Goal: Check status: Check status

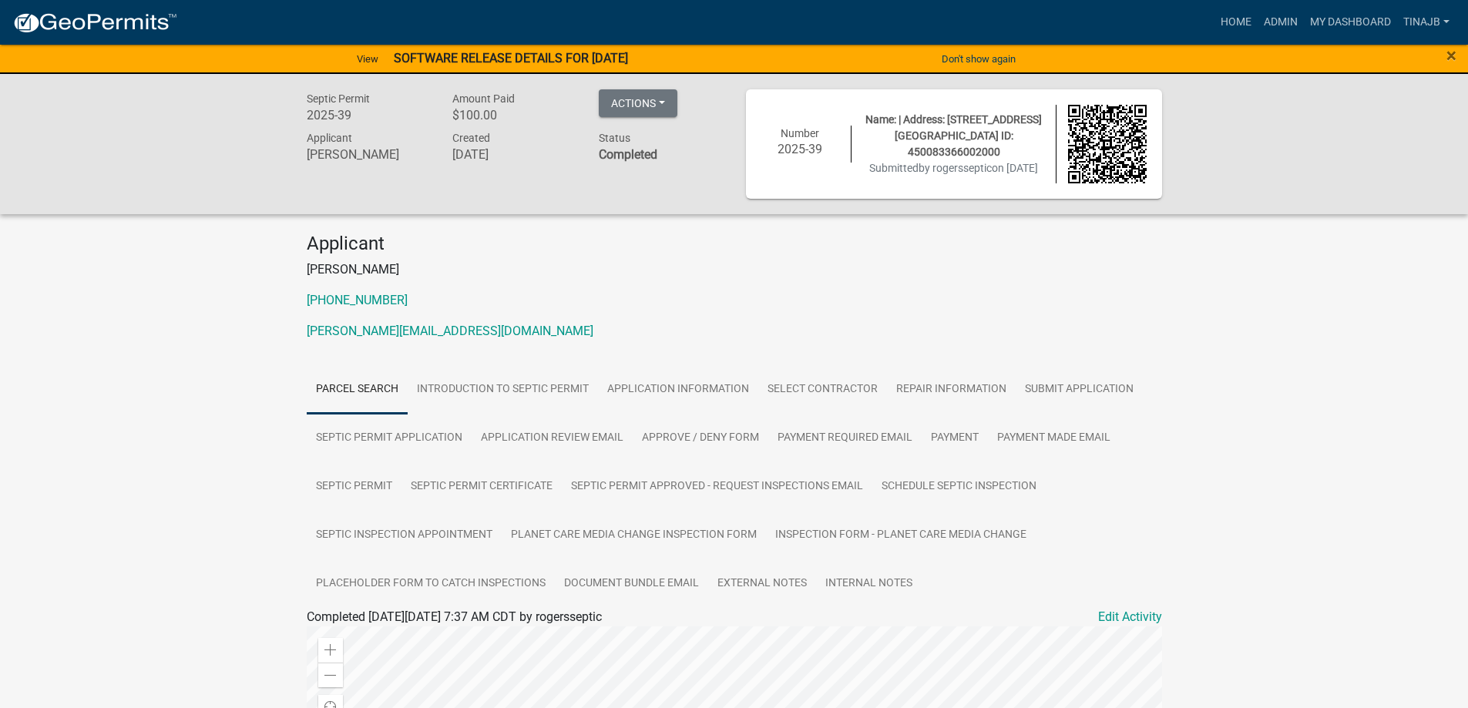
scroll to position [197, 0]
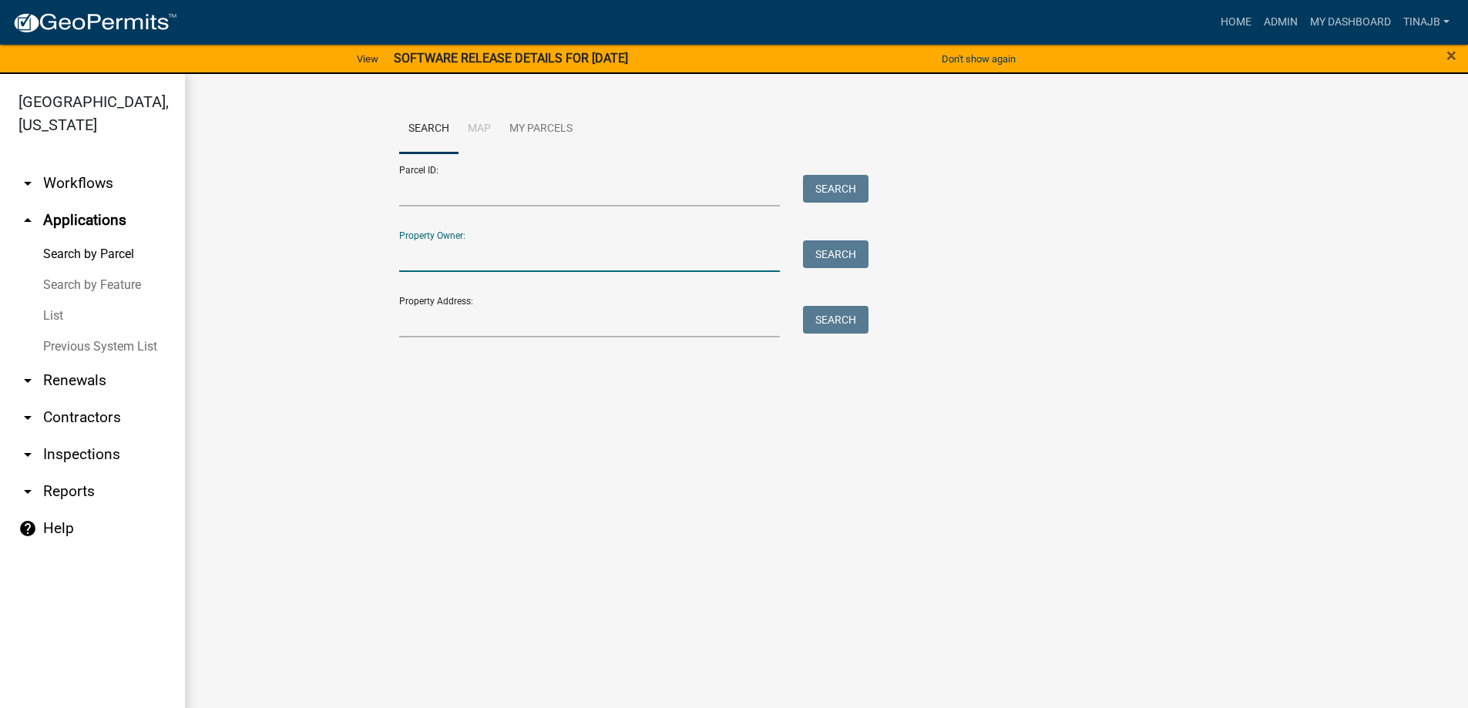
click at [445, 260] on input "Property Owner:" at bounding box center [589, 256] width 381 height 32
click at [428, 323] on input "Property Address:" at bounding box center [589, 322] width 381 height 32
click at [416, 253] on input "Property Owner:" at bounding box center [589, 256] width 381 height 32
click at [827, 266] on button "Search" at bounding box center [836, 254] width 66 height 28
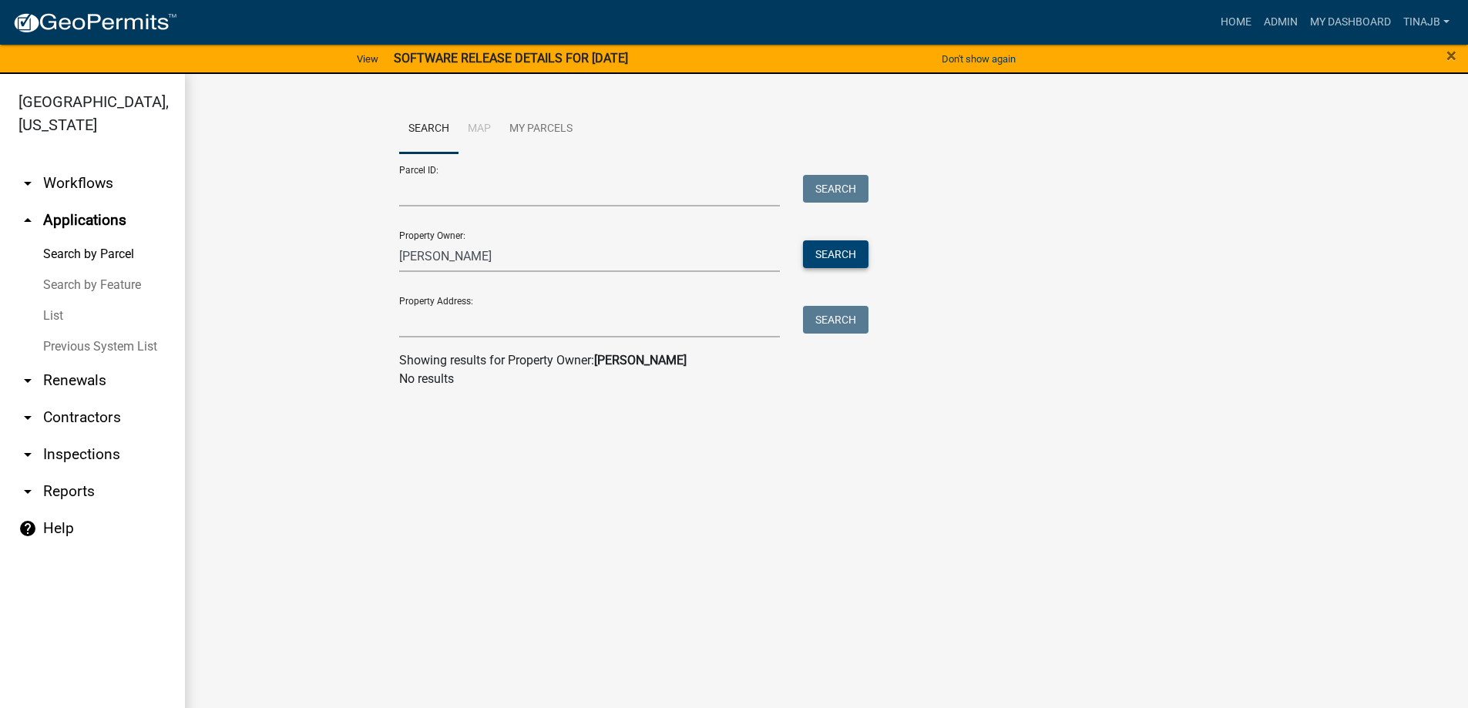
click at [839, 254] on button "Search" at bounding box center [836, 254] width 66 height 28
click at [455, 254] on input "[PERSON_NAME]" at bounding box center [589, 256] width 381 height 32
type input "l"
type input "2bergs"
click at [823, 245] on button "Search" at bounding box center [836, 254] width 66 height 28
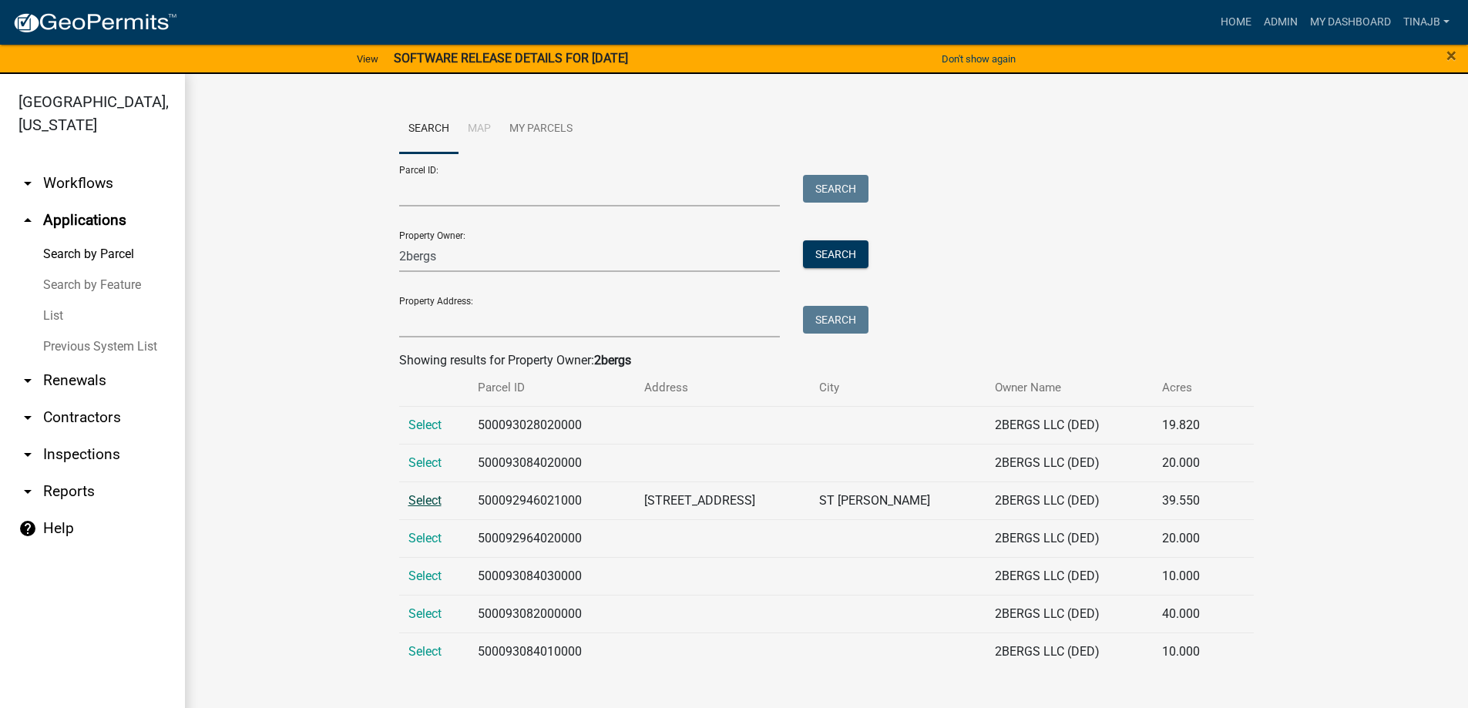
click at [419, 504] on span "Select" at bounding box center [424, 500] width 33 height 15
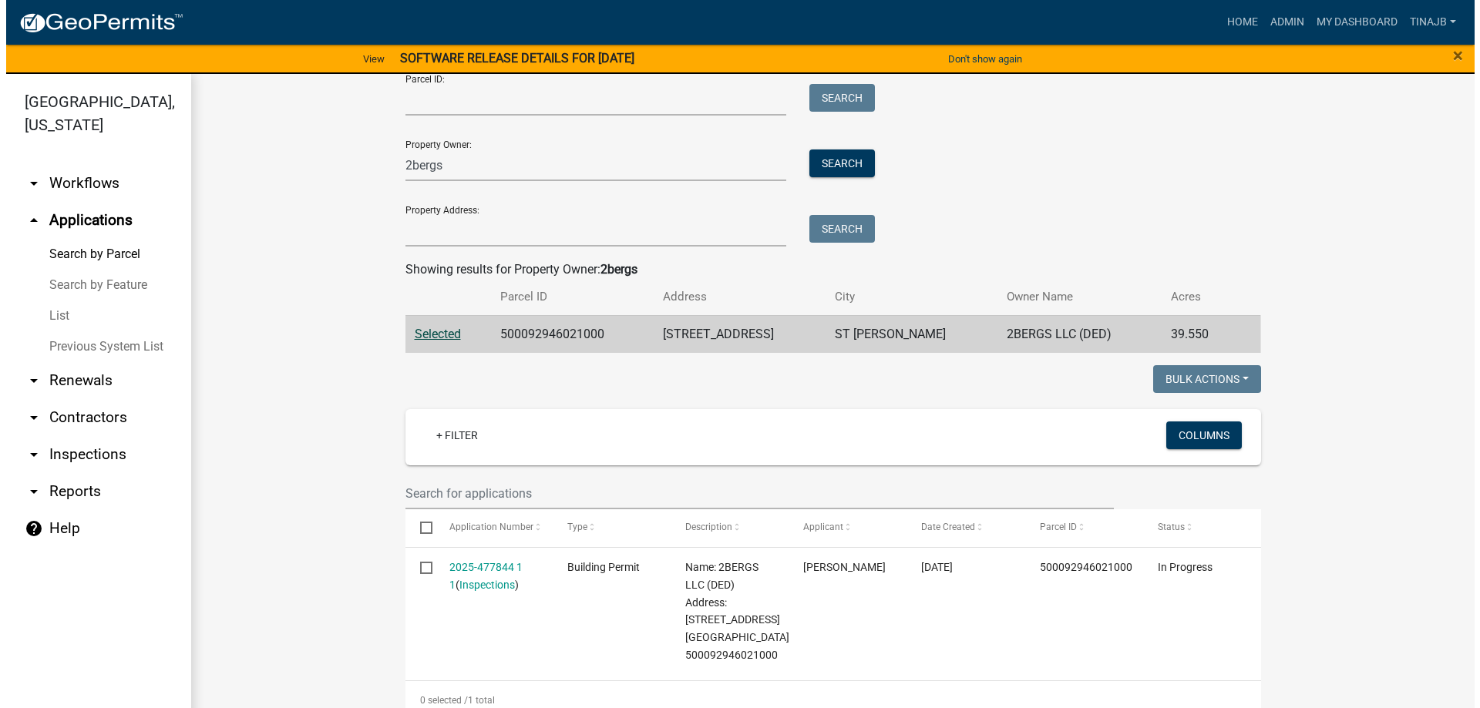
scroll to position [231, 0]
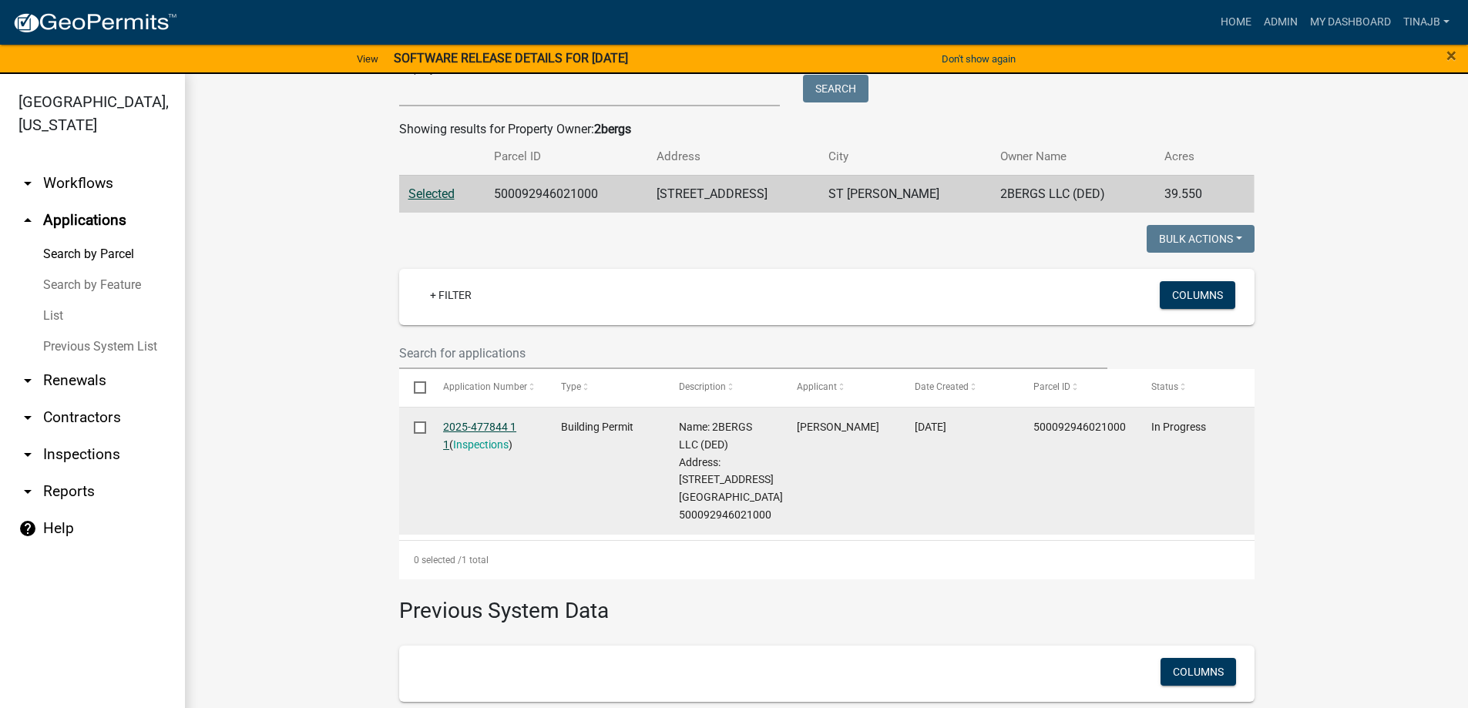
click at [472, 421] on link "2025-477844 1 1" at bounding box center [479, 436] width 73 height 30
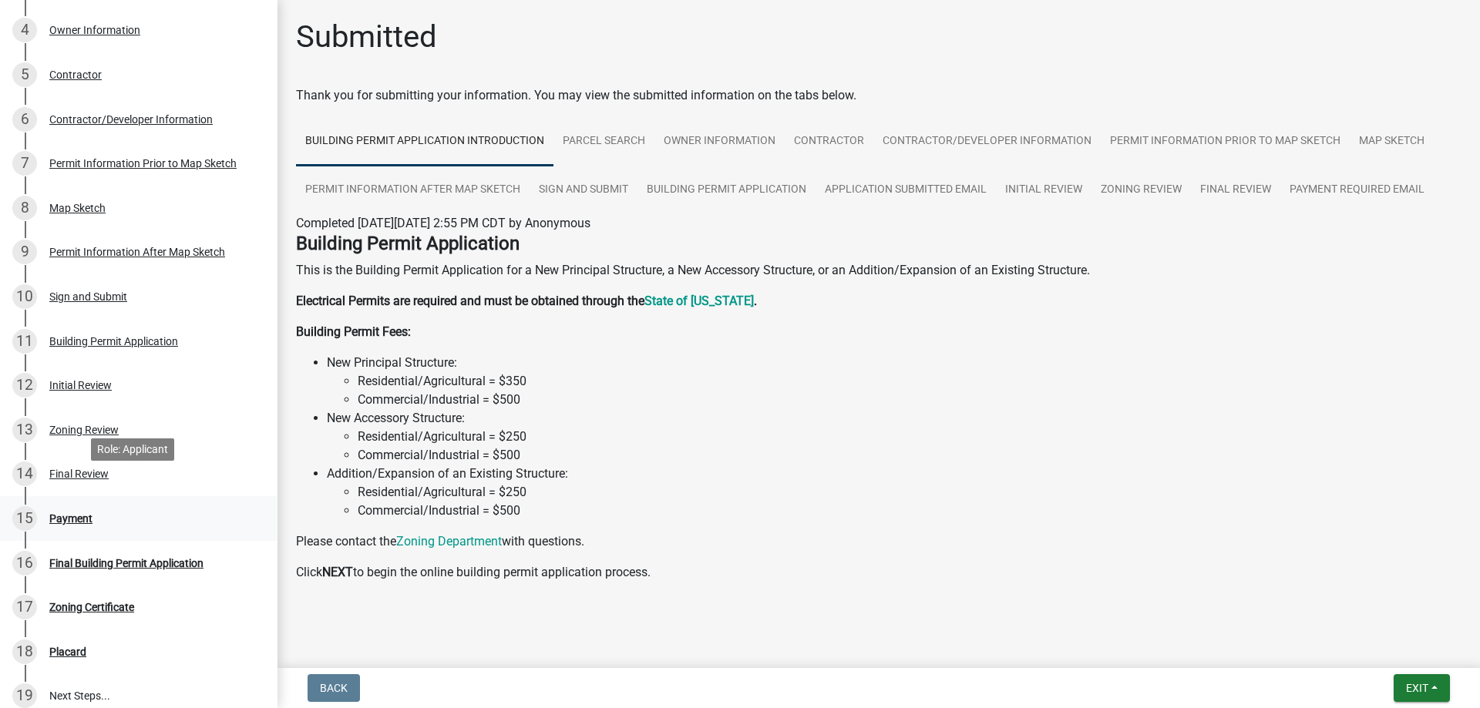
scroll to position [462, 0]
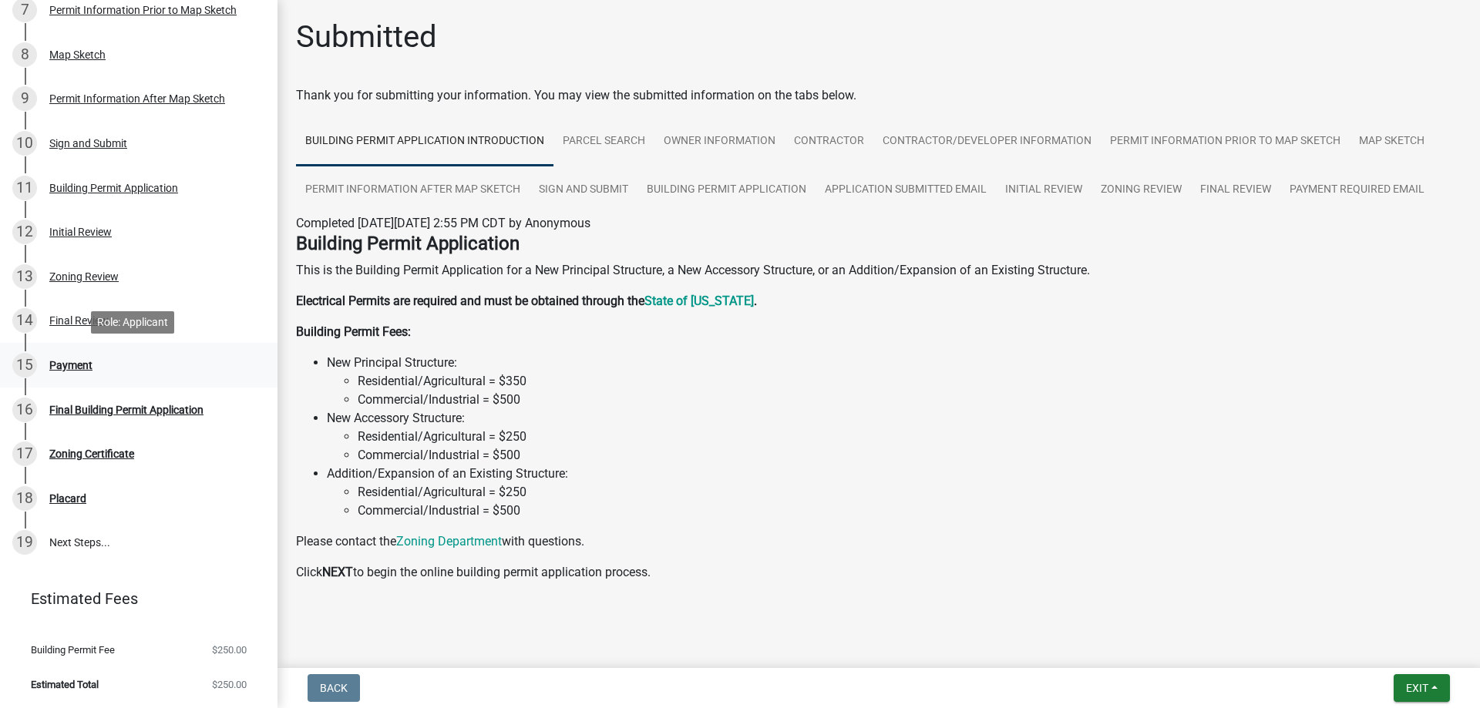
click at [79, 363] on div "Payment" at bounding box center [70, 365] width 43 height 11
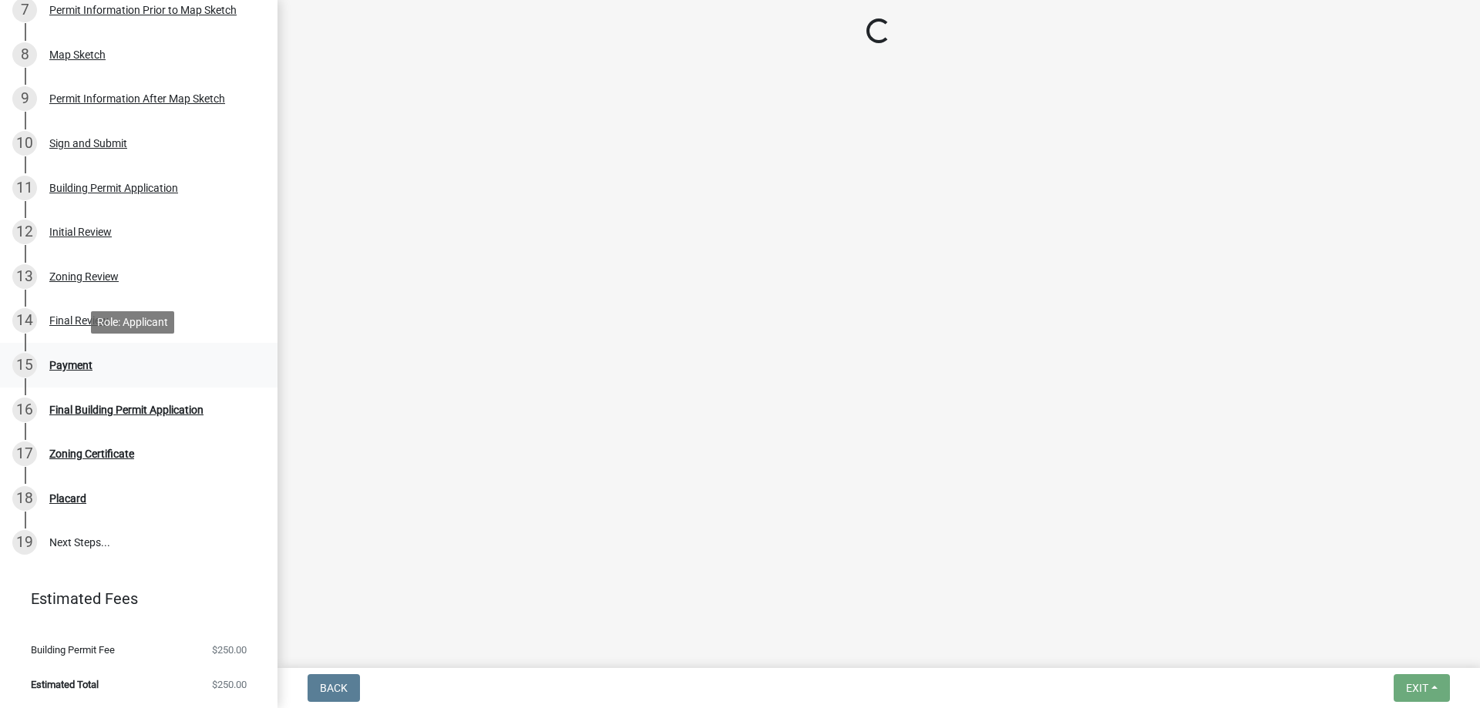
select select "3: 3"
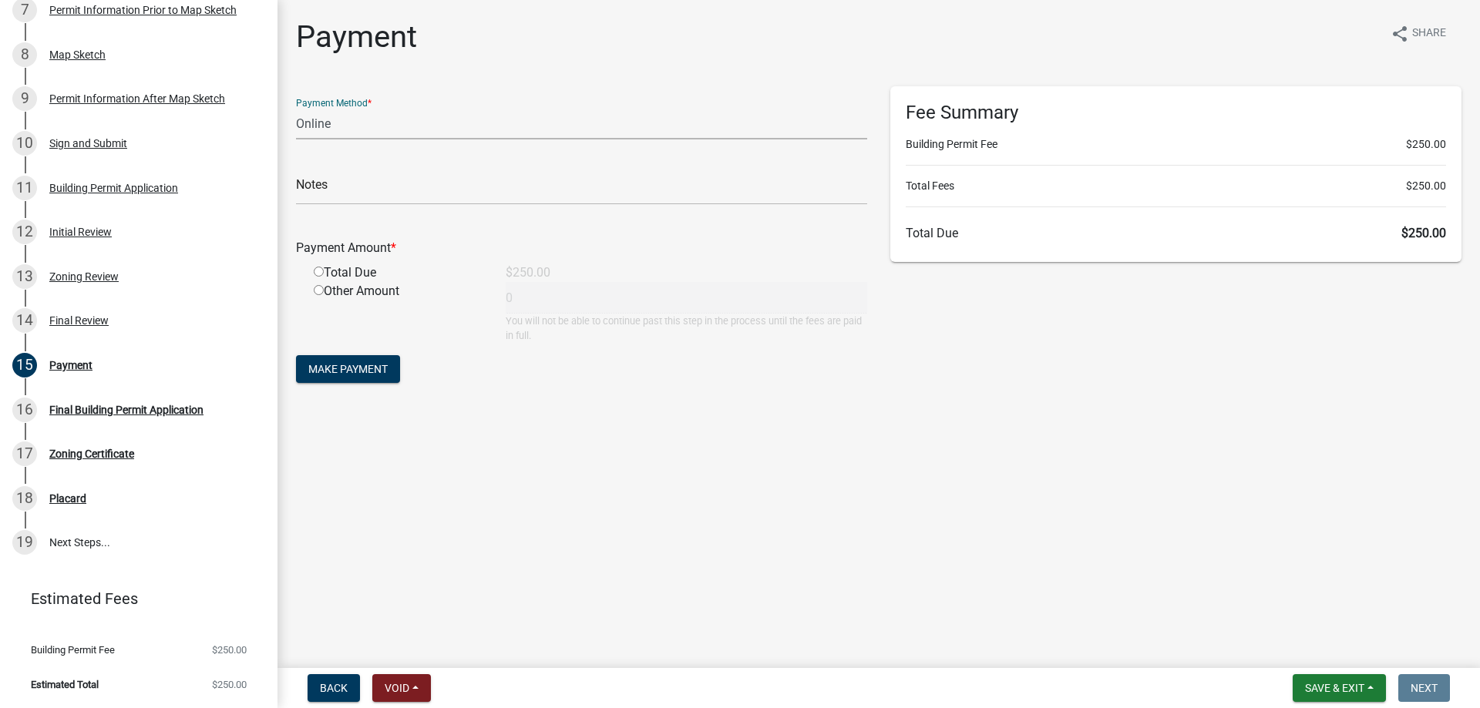
click at [351, 119] on select "Credit Card POS Check Cash Online" at bounding box center [581, 124] width 571 height 32
click at [296, 108] on select "Credit Card POS Check Cash Online" at bounding box center [581, 124] width 571 height 32
click at [318, 267] on input "radio" at bounding box center [319, 272] width 10 height 10
radio input "true"
type input "250"
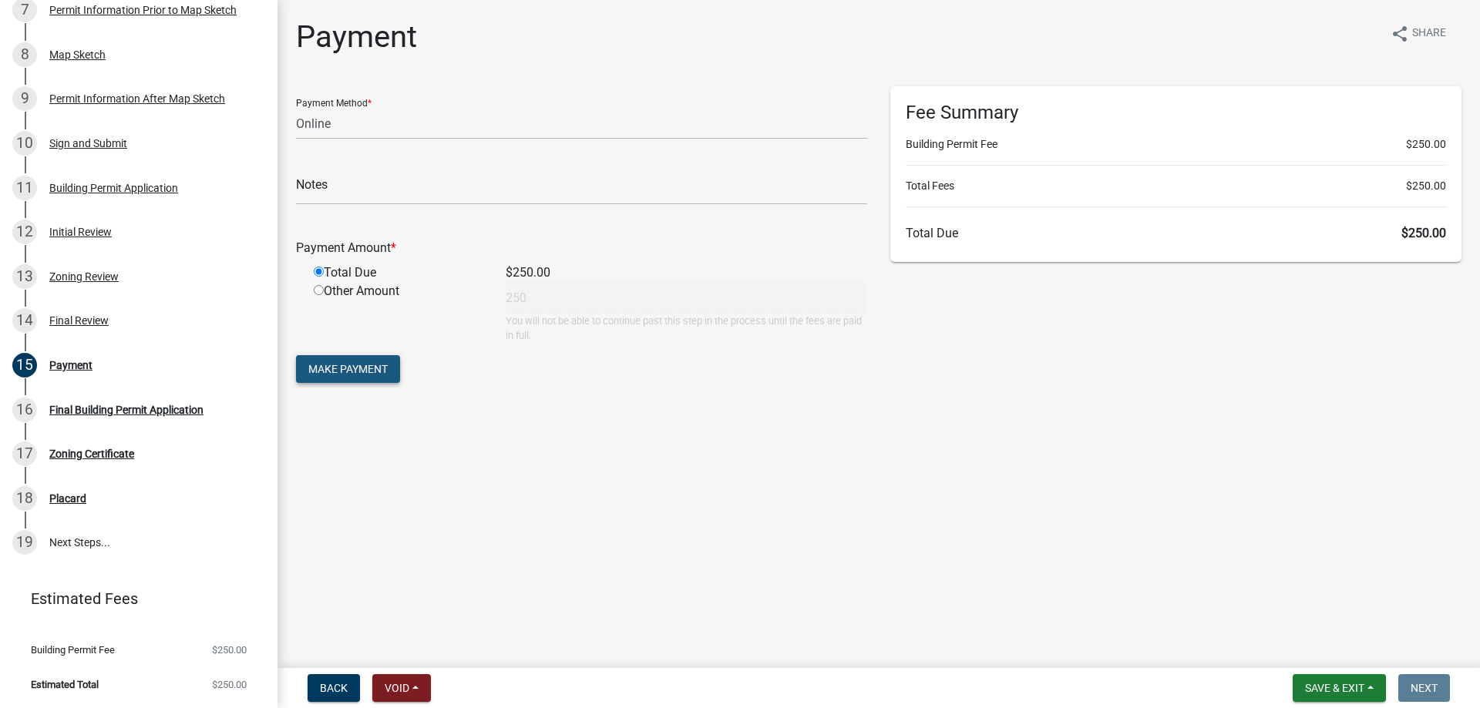
click at [336, 373] on span "Make Payment" at bounding box center [347, 369] width 79 height 12
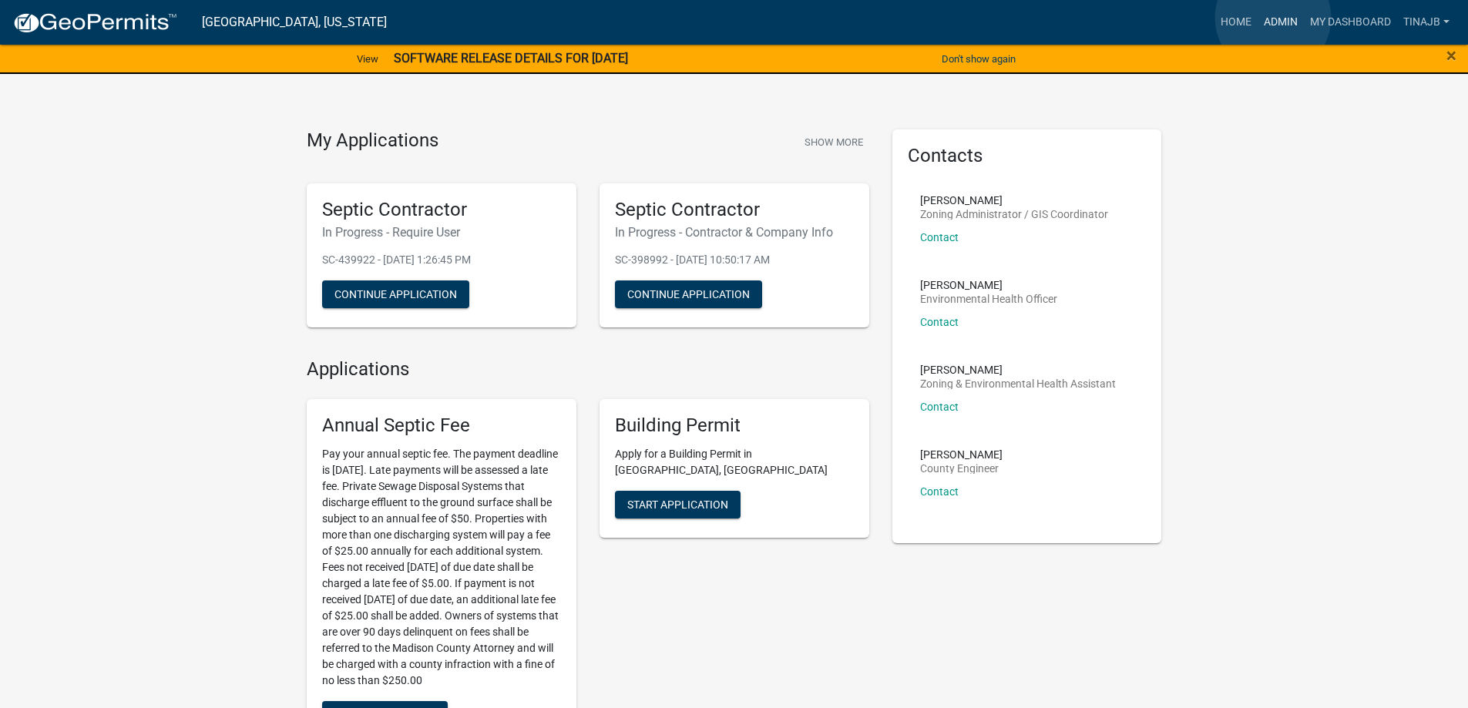
click at [1273, 18] on link "Admin" at bounding box center [1281, 22] width 46 height 29
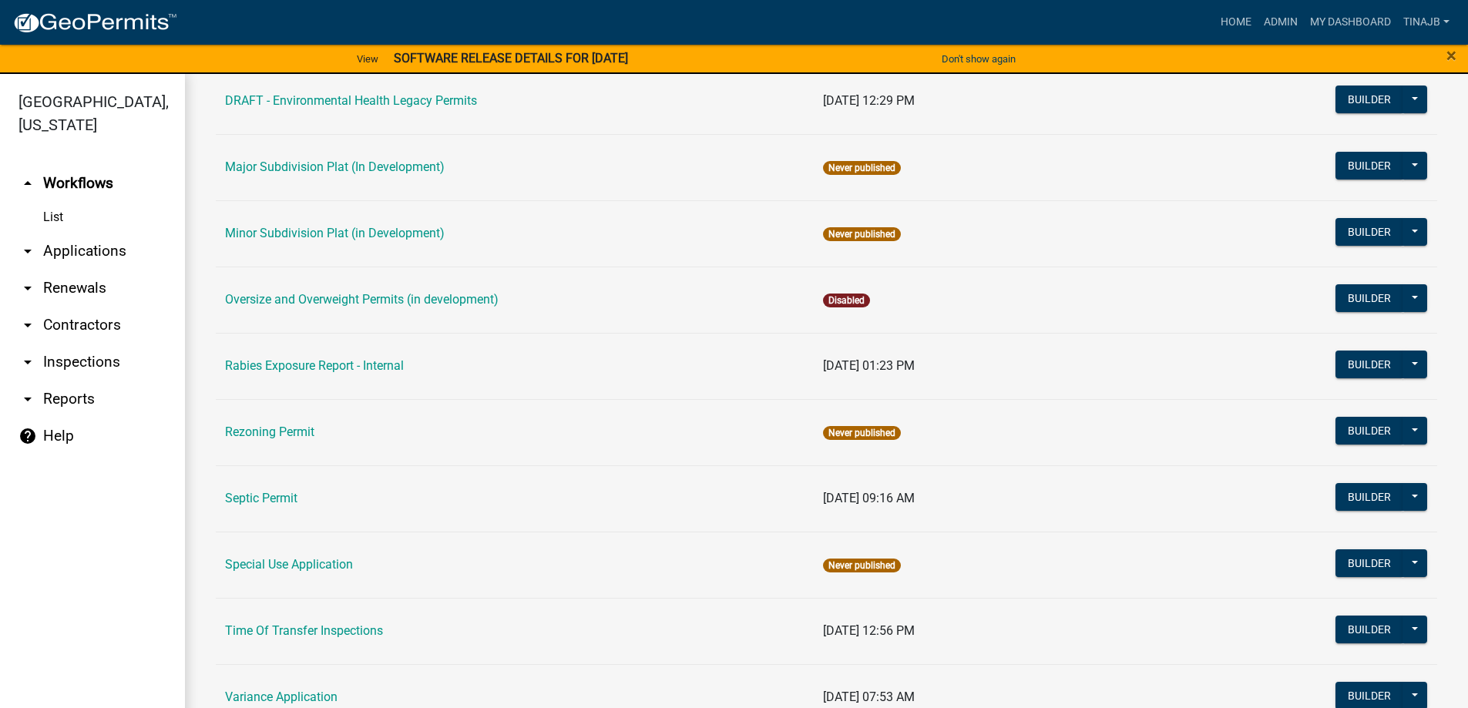
scroll to position [694, 0]
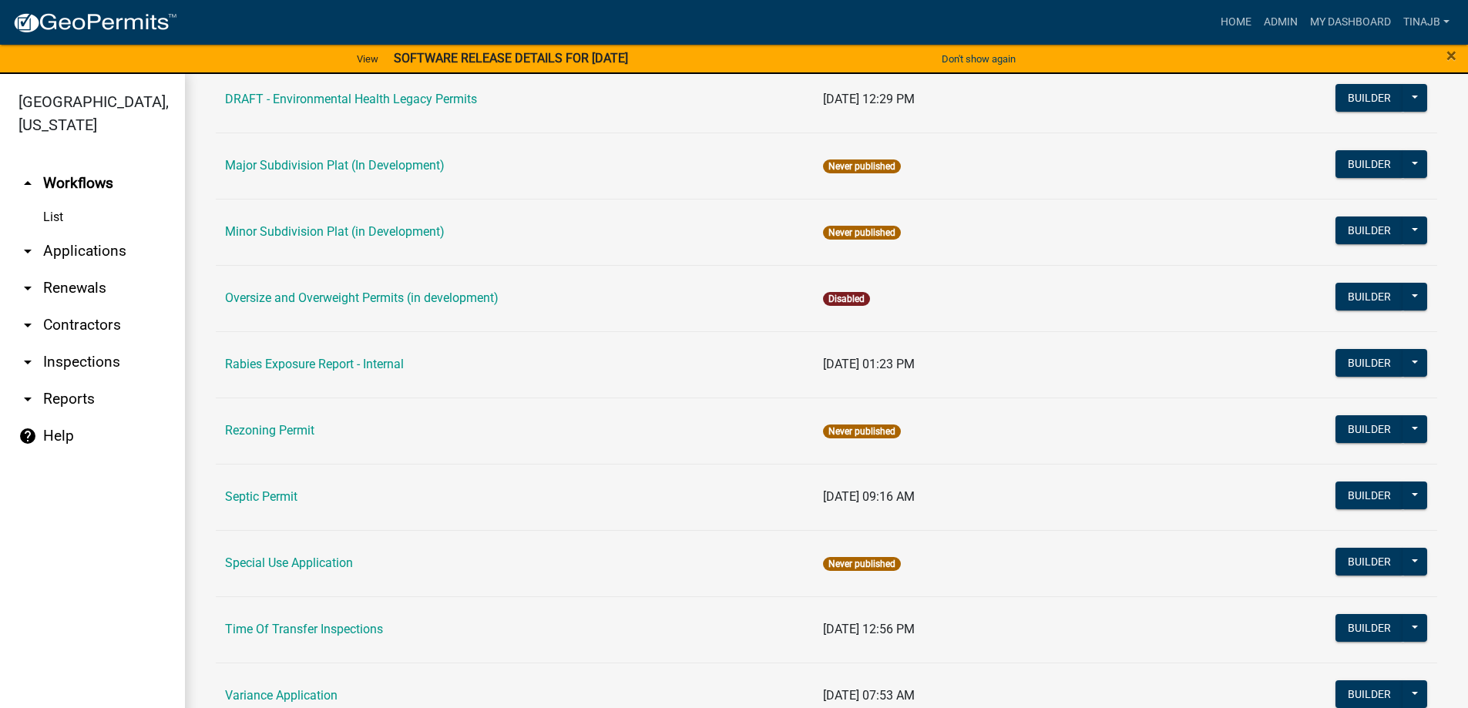
click at [72, 233] on link "arrow_drop_down Applications" at bounding box center [92, 251] width 185 height 37
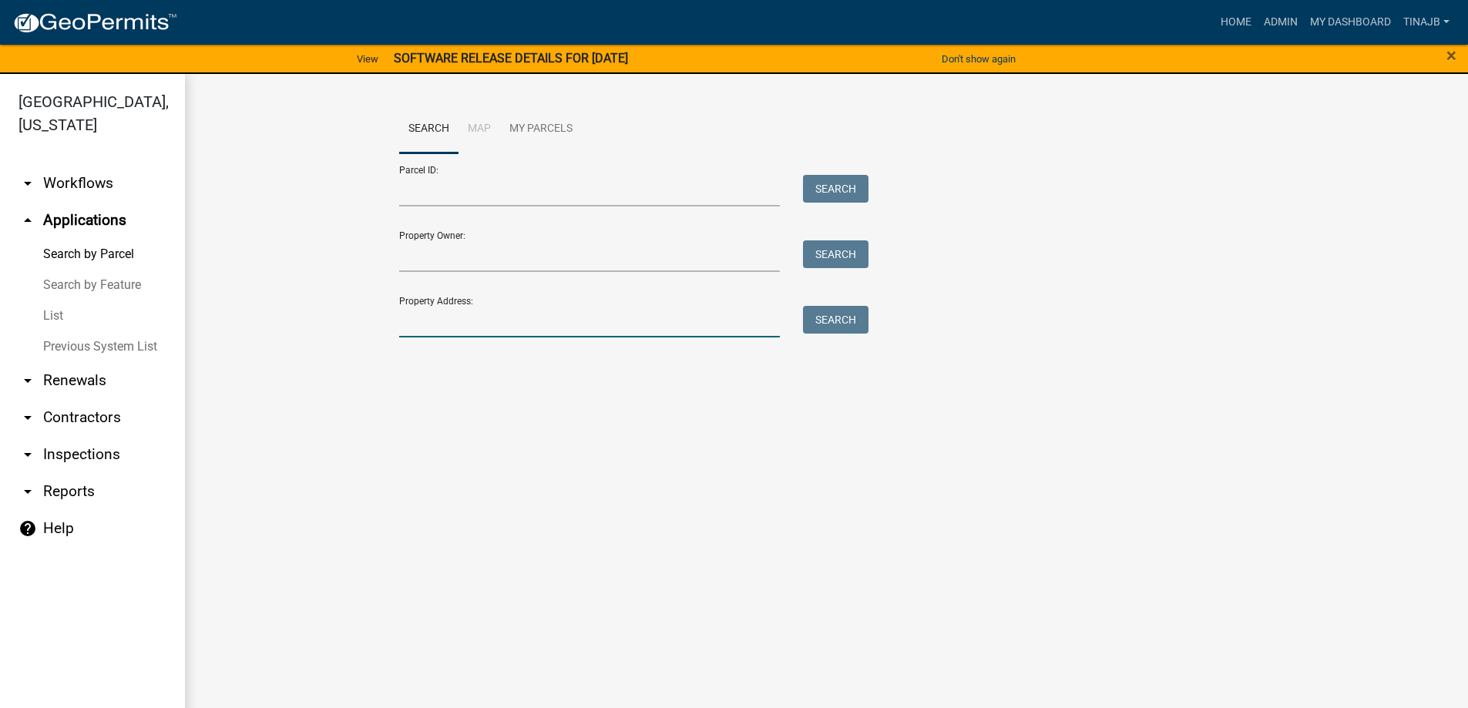
click at [451, 320] on input "Property Address:" at bounding box center [589, 322] width 381 height 32
click at [439, 264] on input "Property Owner:" at bounding box center [589, 256] width 381 height 32
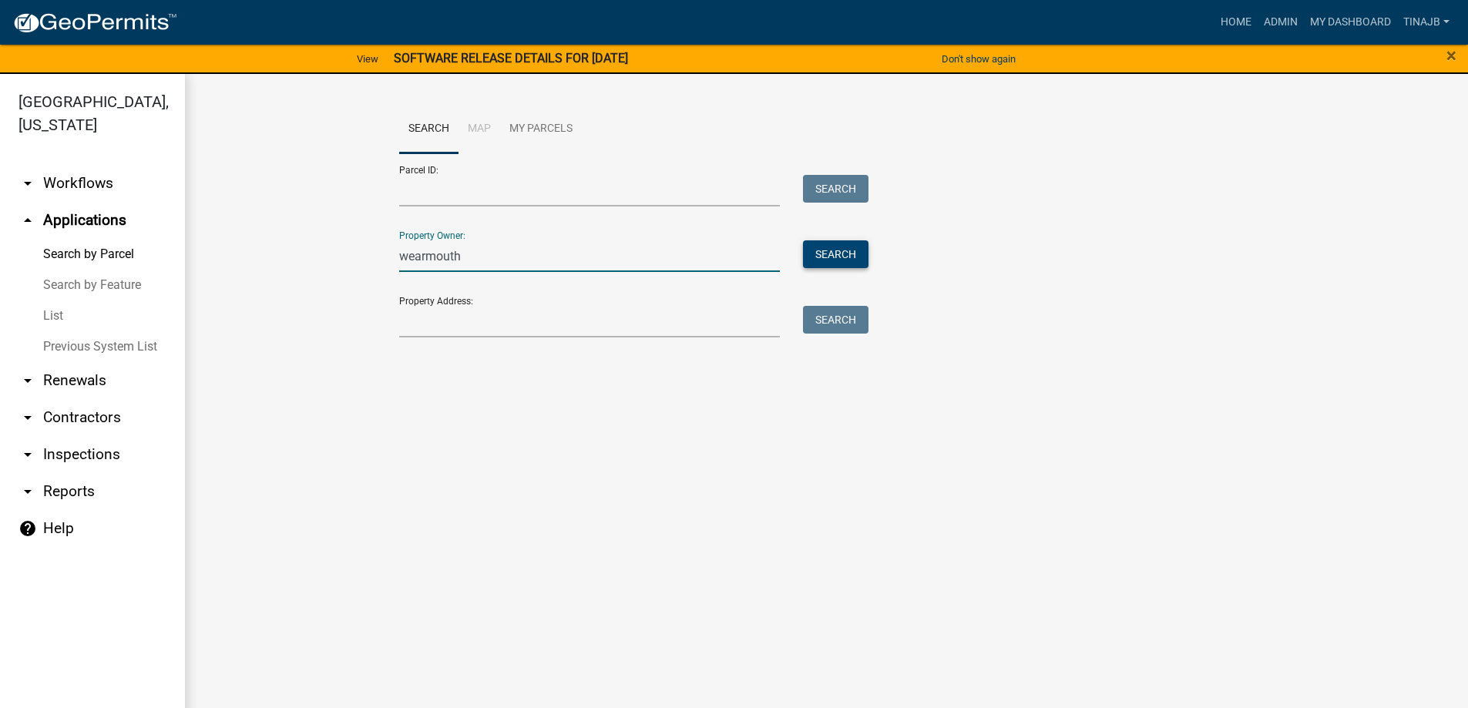
type input "wearmouth"
click at [833, 243] on button "Search" at bounding box center [836, 254] width 66 height 28
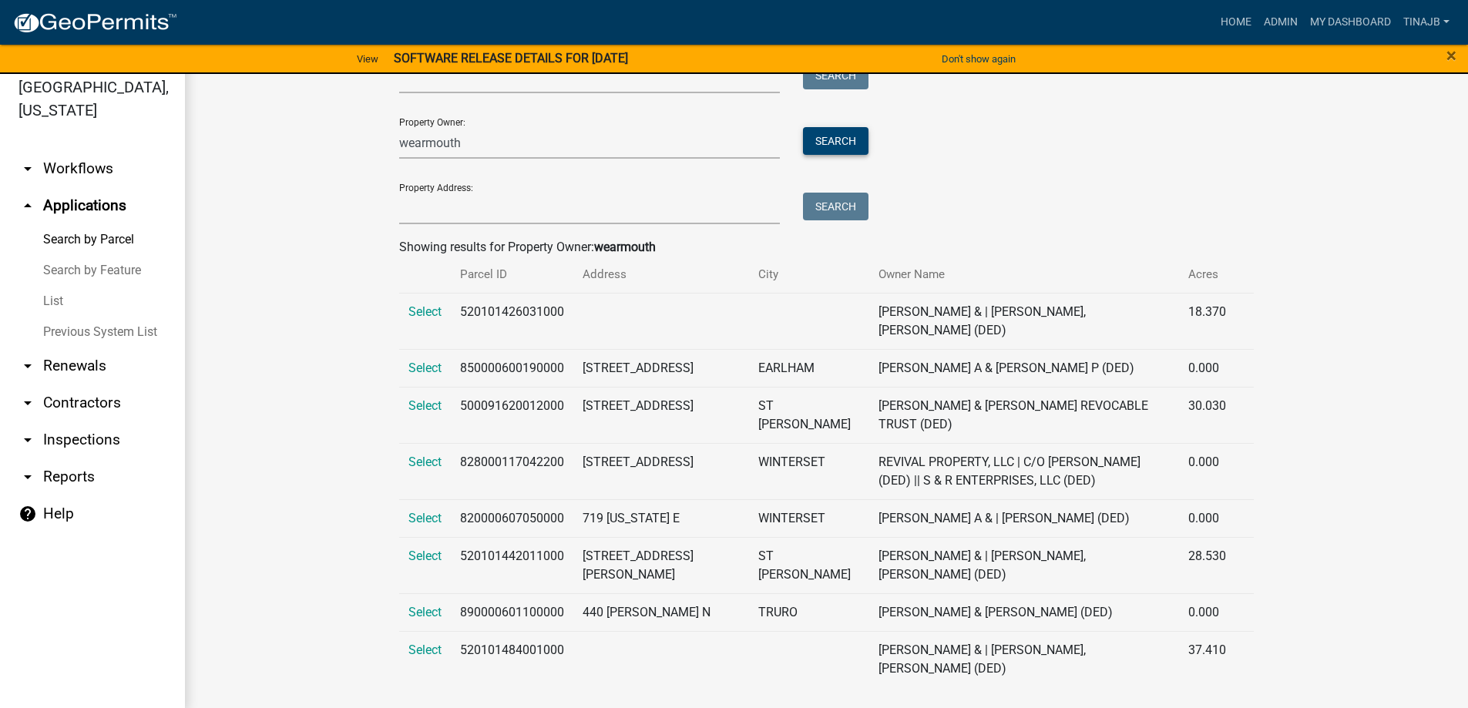
scroll to position [18, 0]
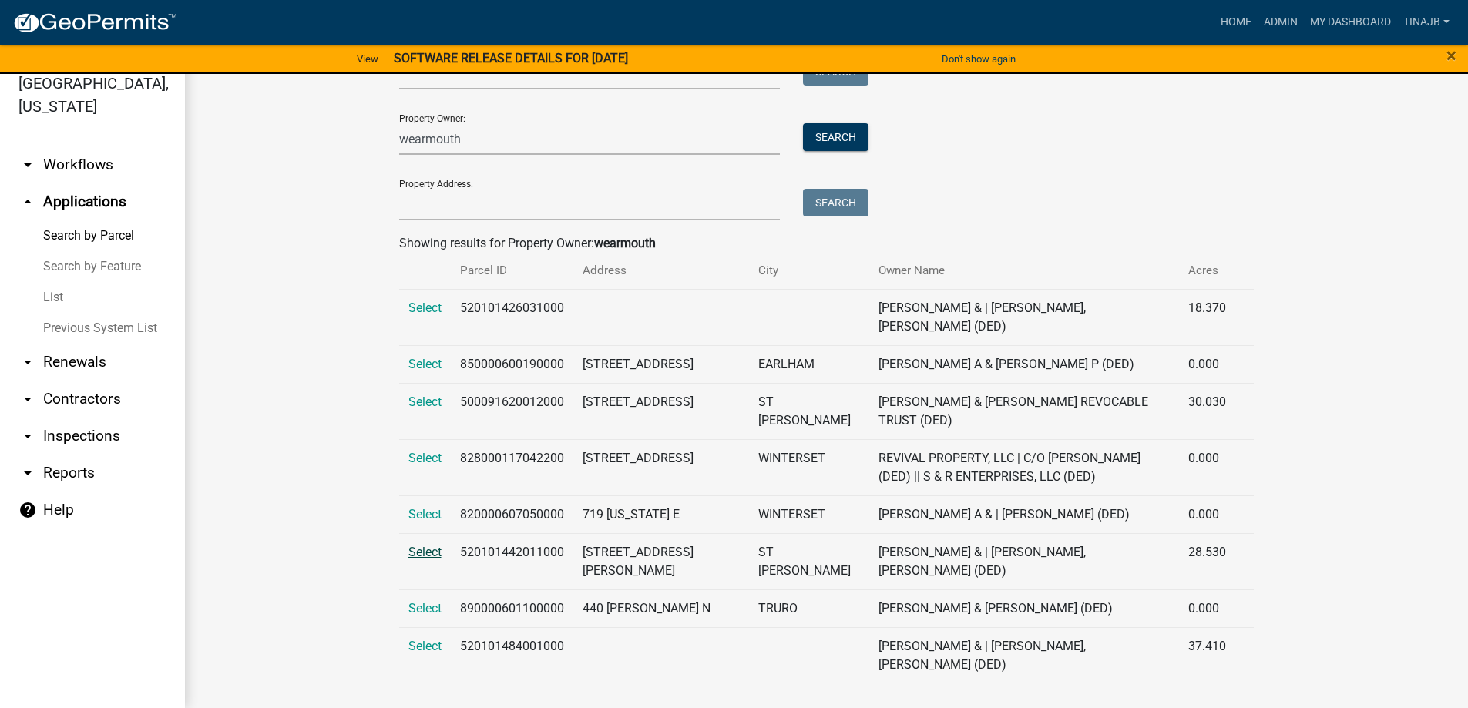
click at [411, 549] on span "Select" at bounding box center [424, 552] width 33 height 15
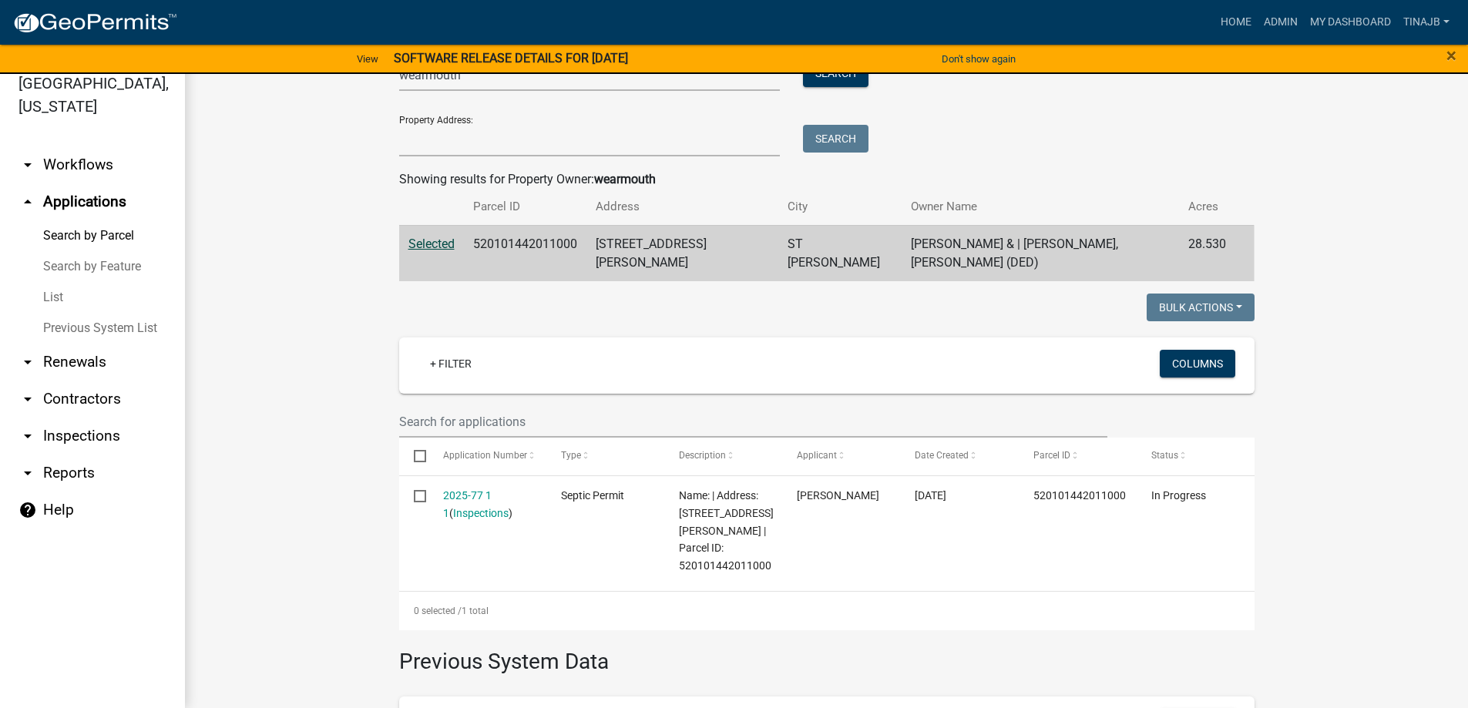
scroll to position [149, 0]
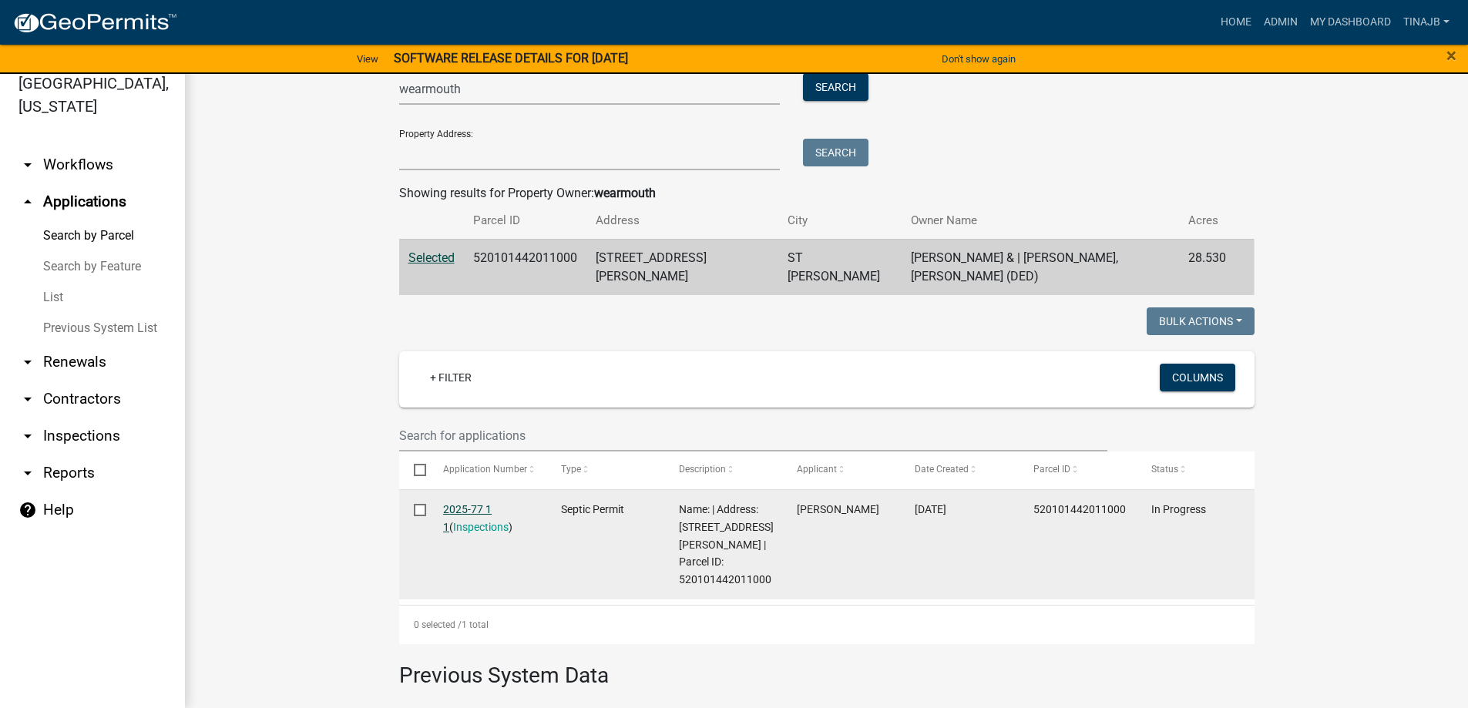
click at [462, 503] on link "2025-77 1 1" at bounding box center [467, 518] width 49 height 30
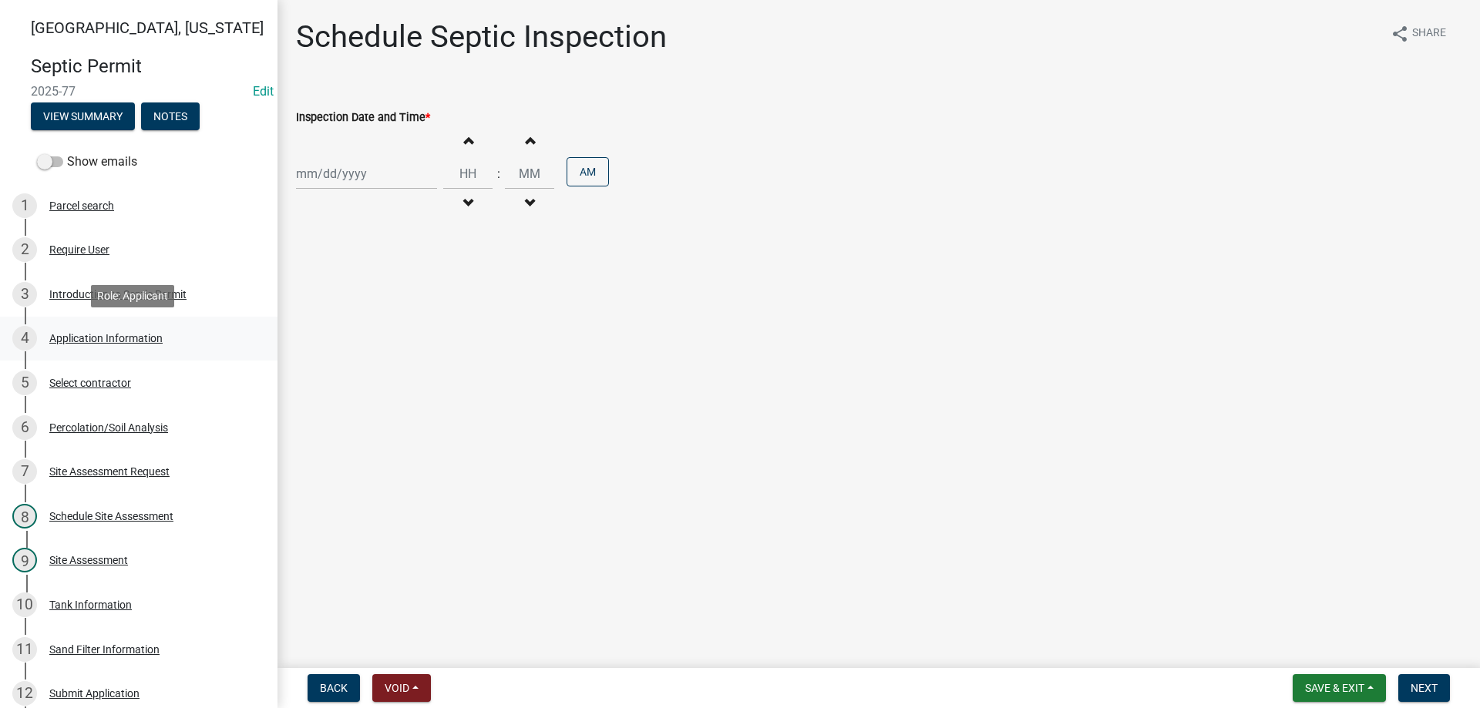
click at [93, 340] on div "Application Information" at bounding box center [105, 338] width 113 height 11
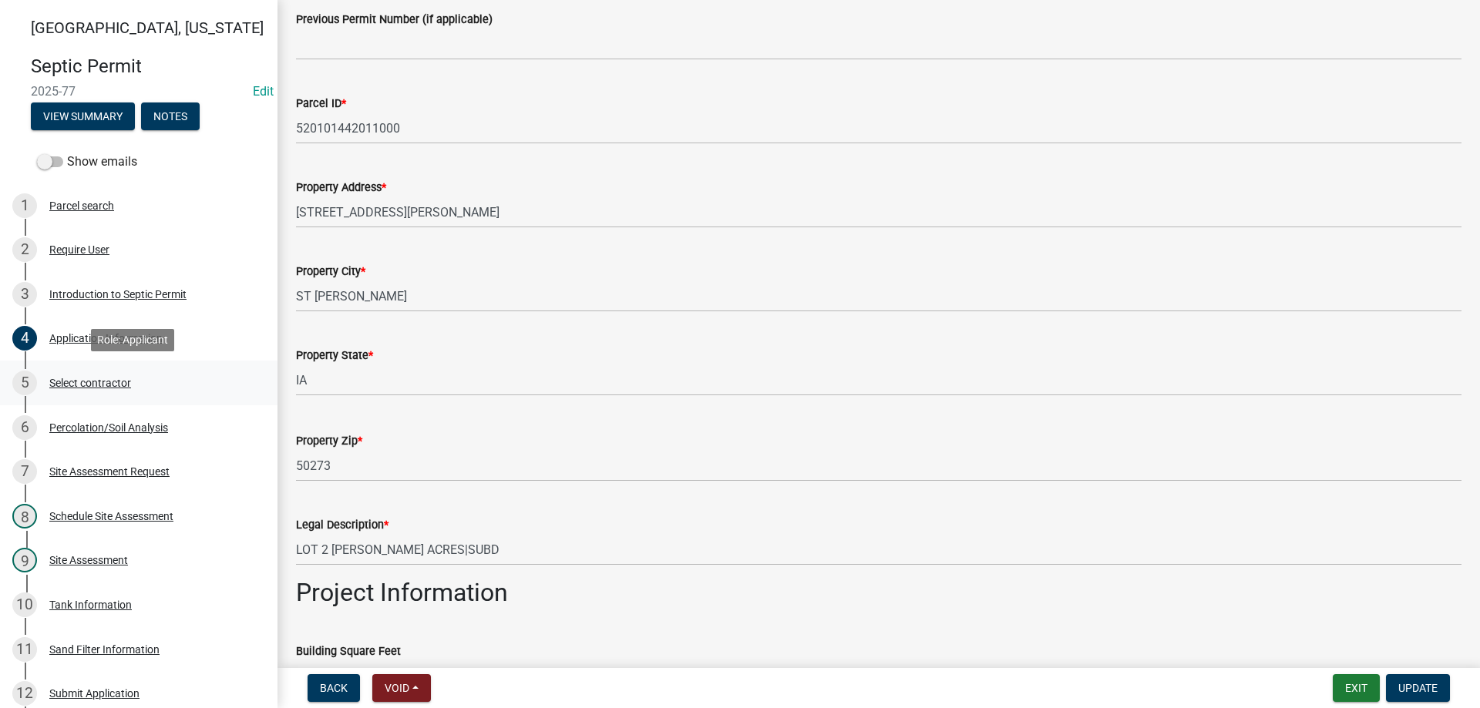
click at [75, 375] on div "5 Select contractor" at bounding box center [132, 383] width 240 height 25
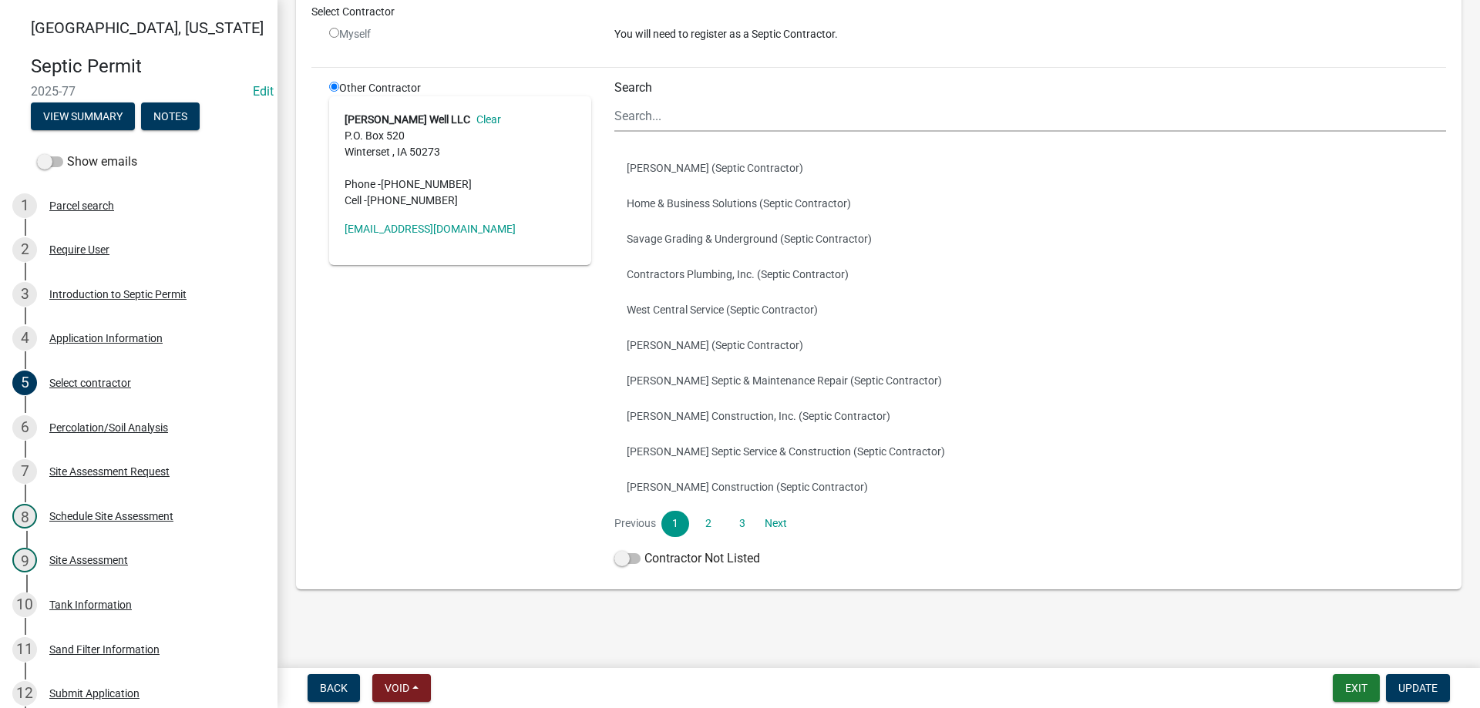
scroll to position [42, 0]
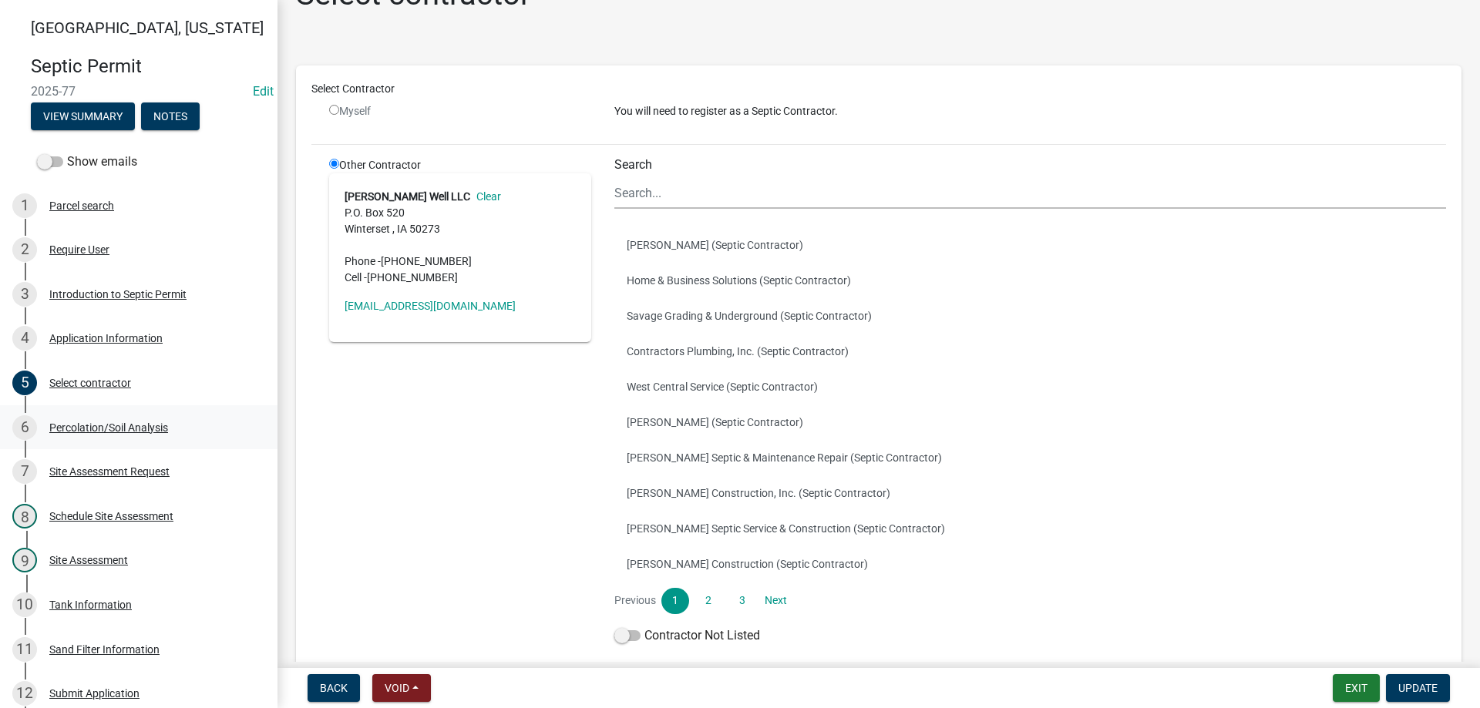
click at [96, 425] on div "Percolation/Soil Analysis" at bounding box center [108, 427] width 119 height 11
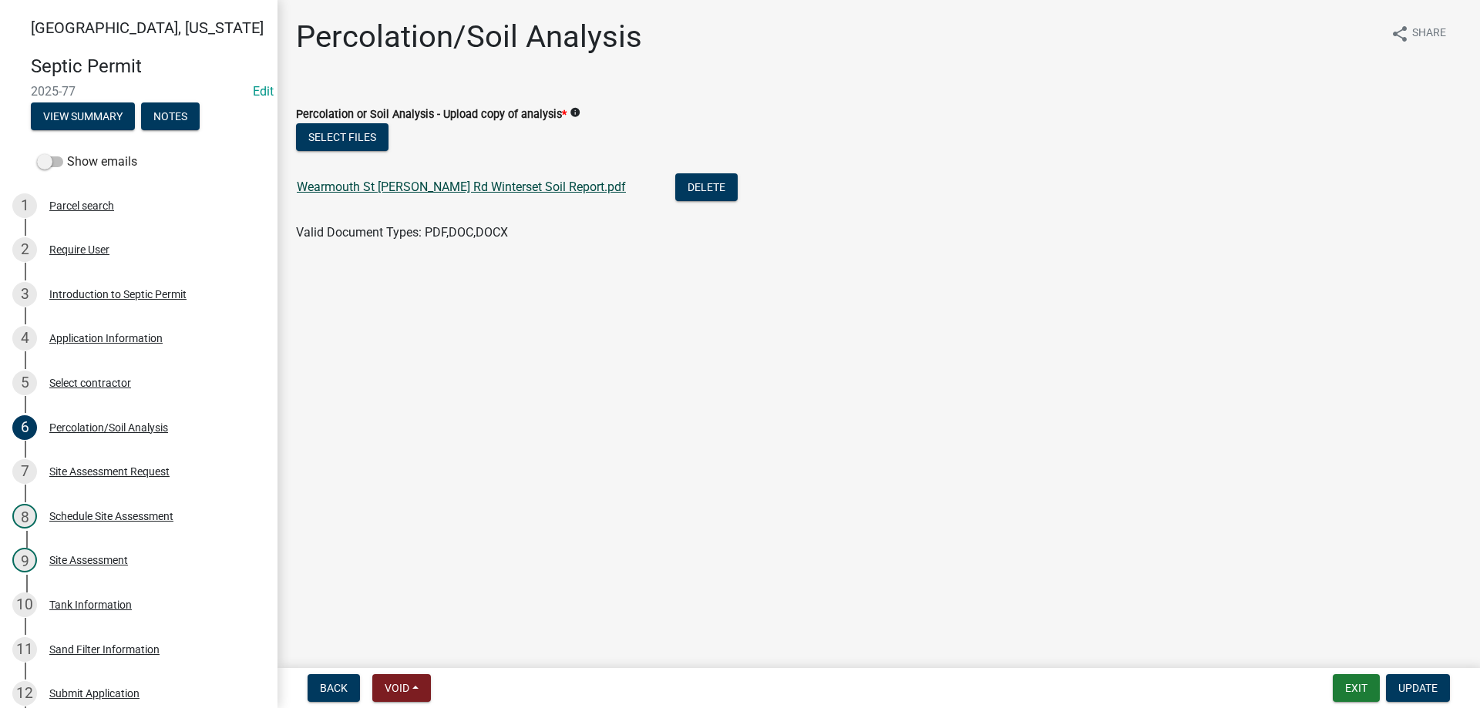
click at [432, 188] on link "Wearmouth St Charles Rd Winterset Soil Report.pdf" at bounding box center [461, 187] width 329 height 15
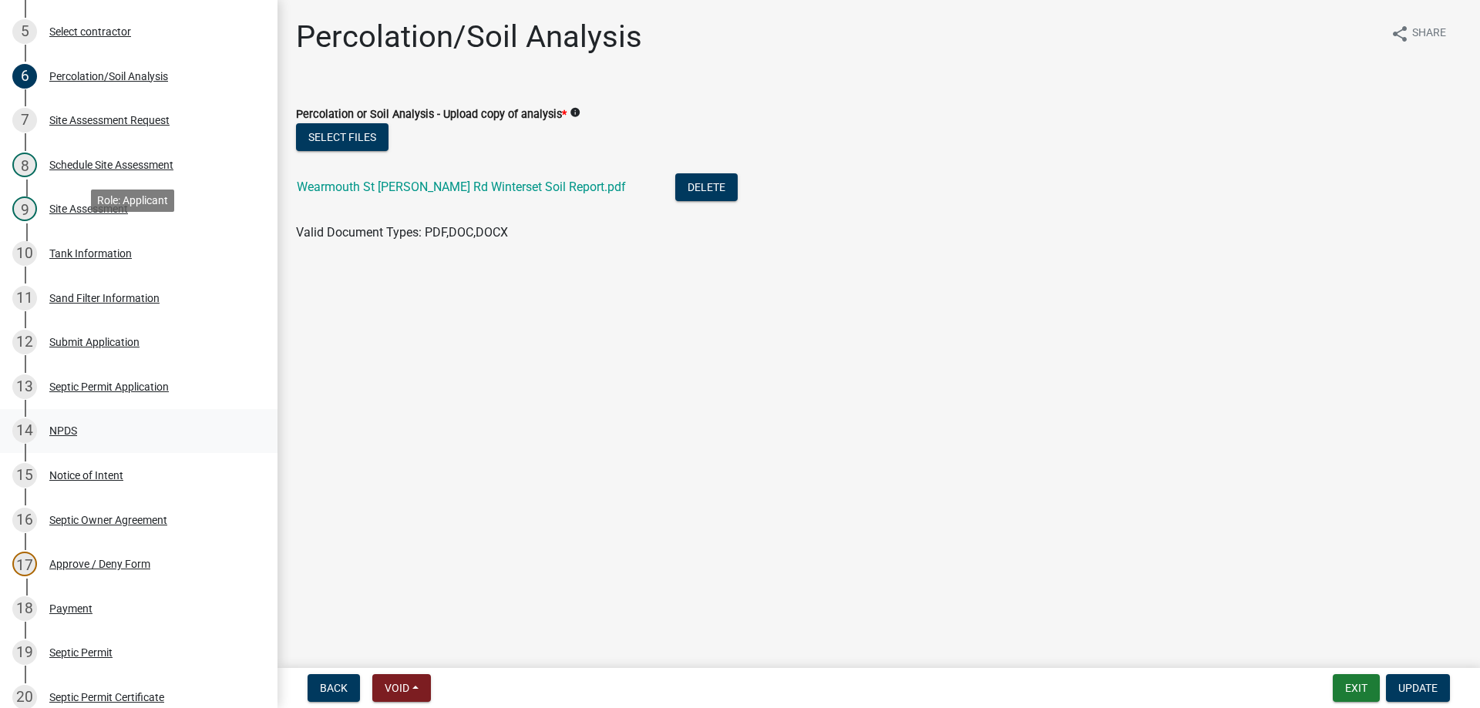
scroll to position [539, 0]
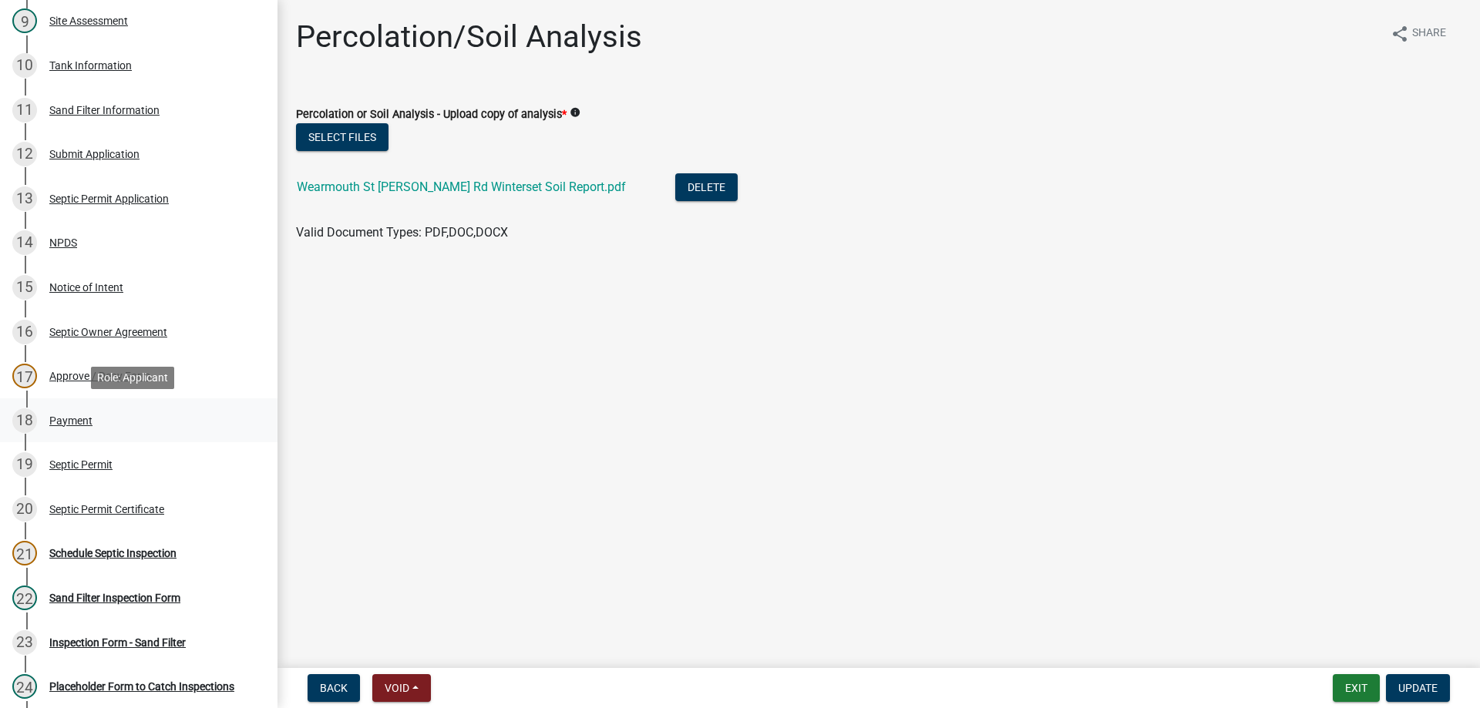
click at [66, 419] on div "Payment" at bounding box center [70, 420] width 43 height 11
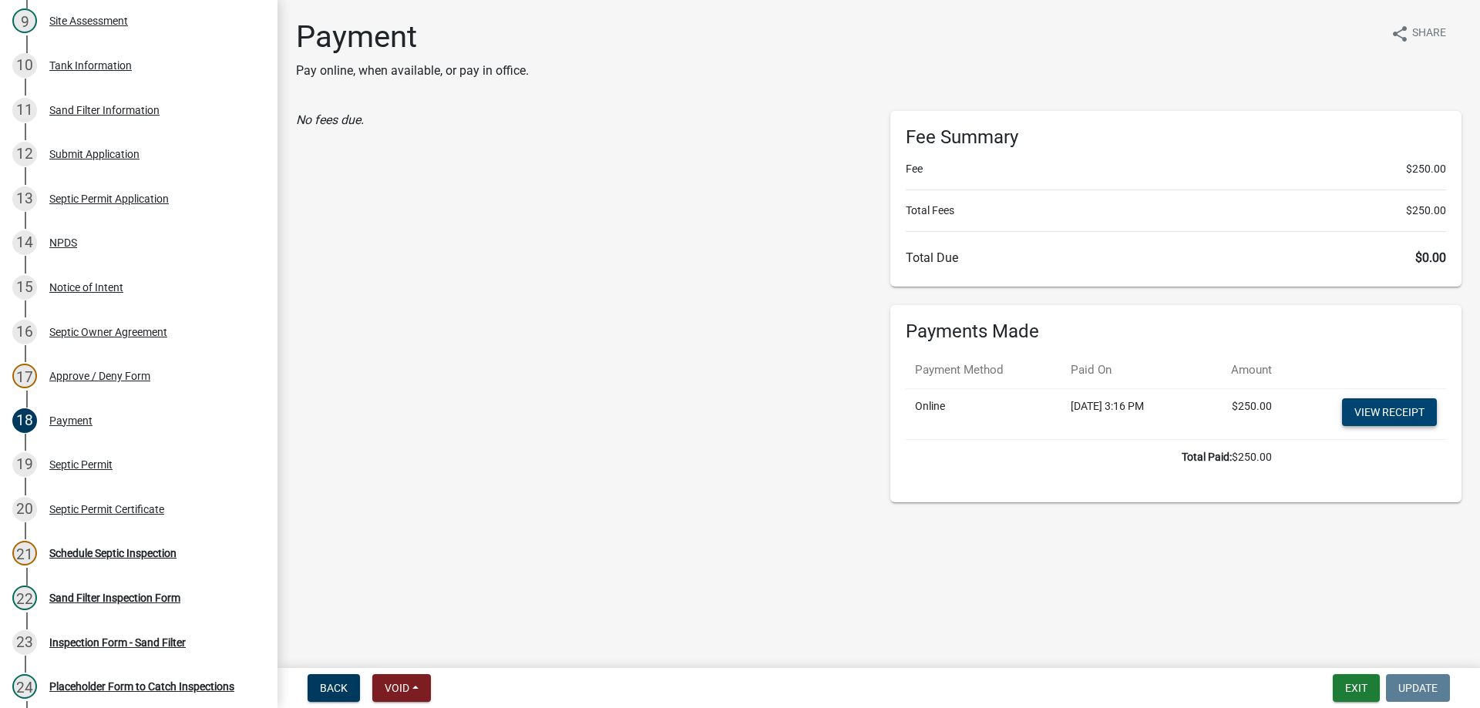
click at [1380, 416] on link "View receipt" at bounding box center [1389, 412] width 95 height 28
